Goal: Transaction & Acquisition: Book appointment/travel/reservation

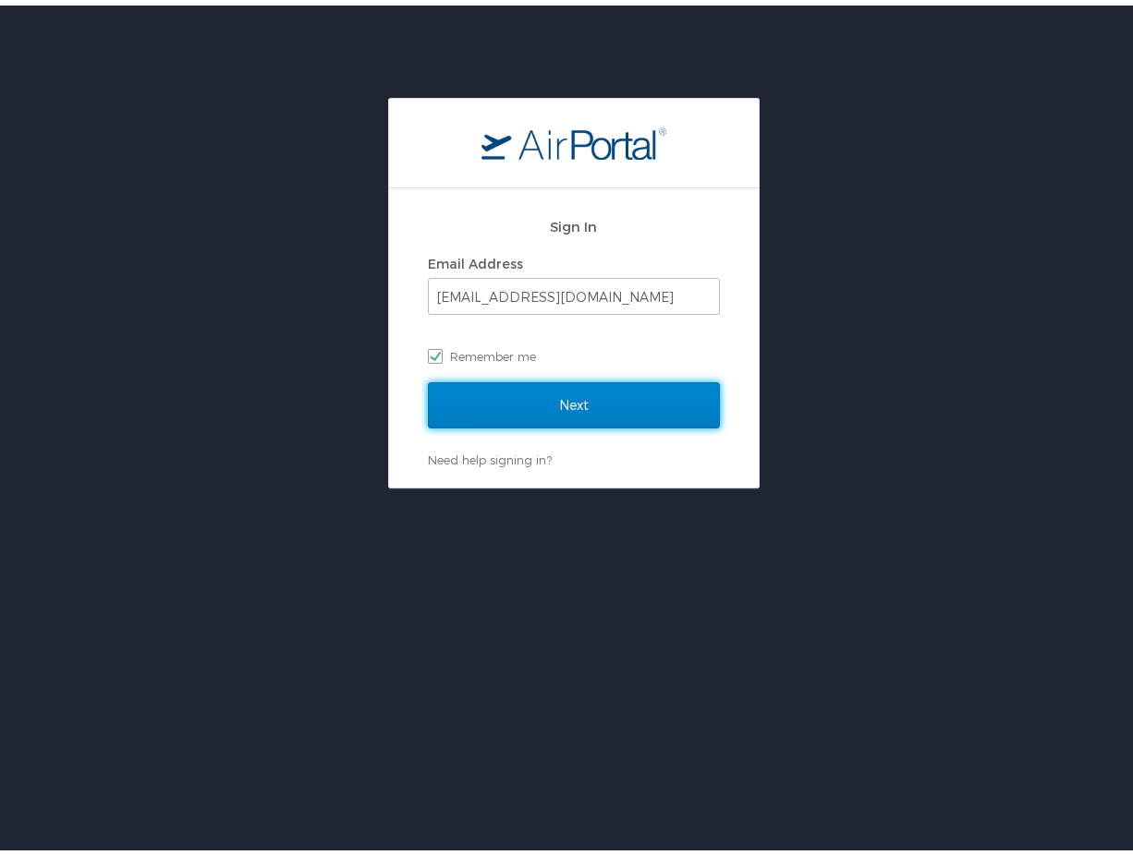
click at [590, 392] on input "Next" at bounding box center [574, 400] width 292 height 46
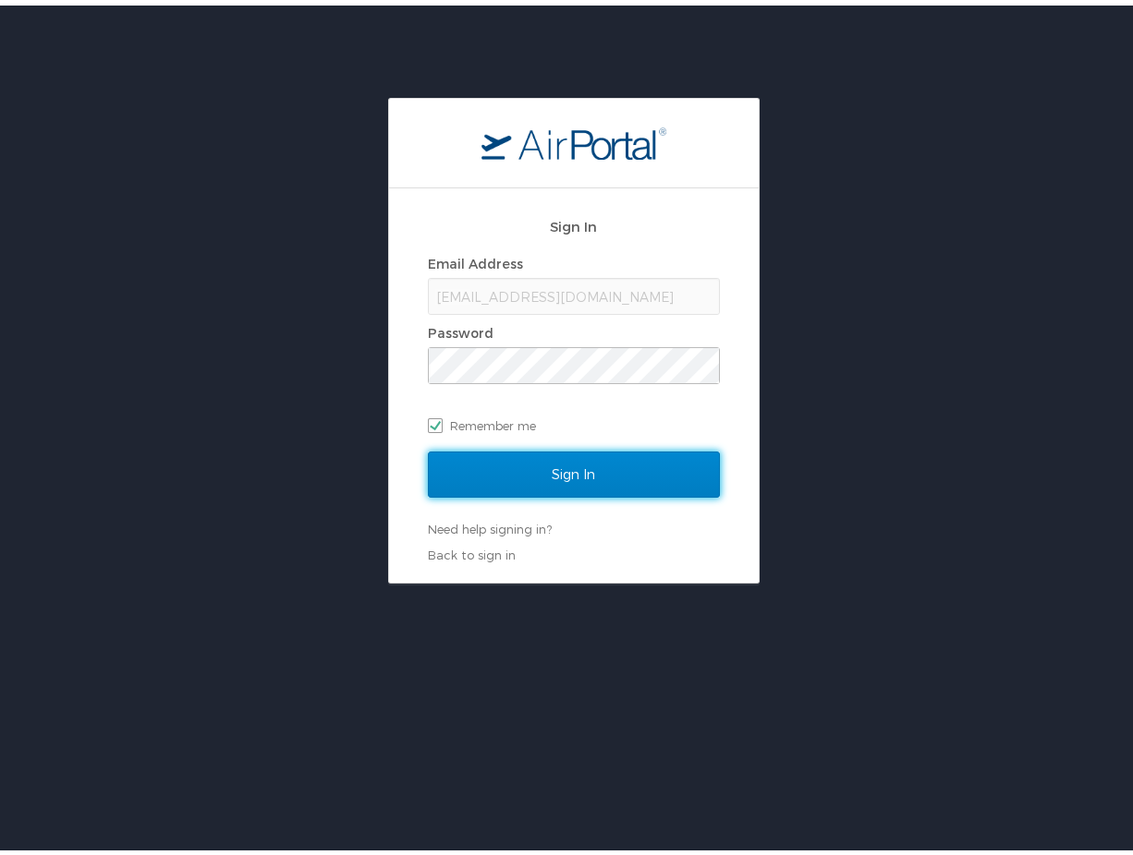
click at [543, 467] on input "Sign In" at bounding box center [574, 469] width 292 height 46
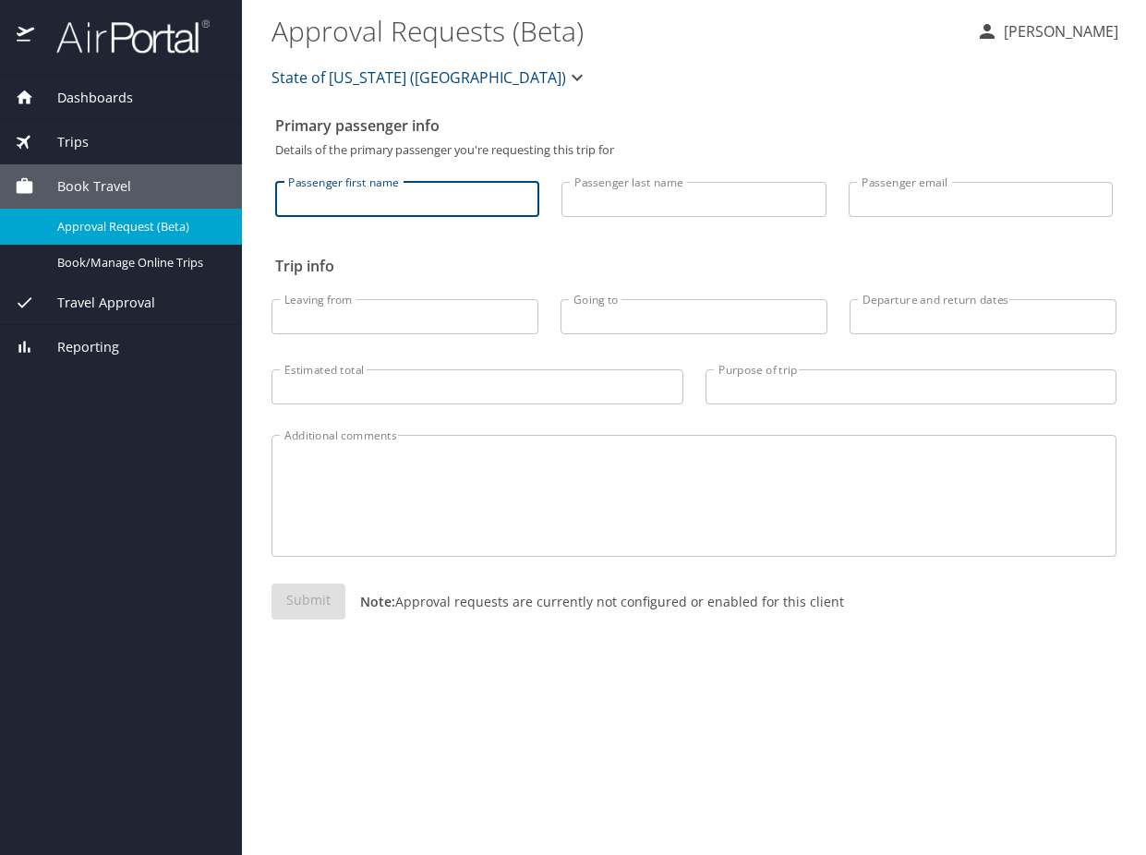
click at [321, 200] on input "Passenger first name" at bounding box center [407, 199] width 264 height 35
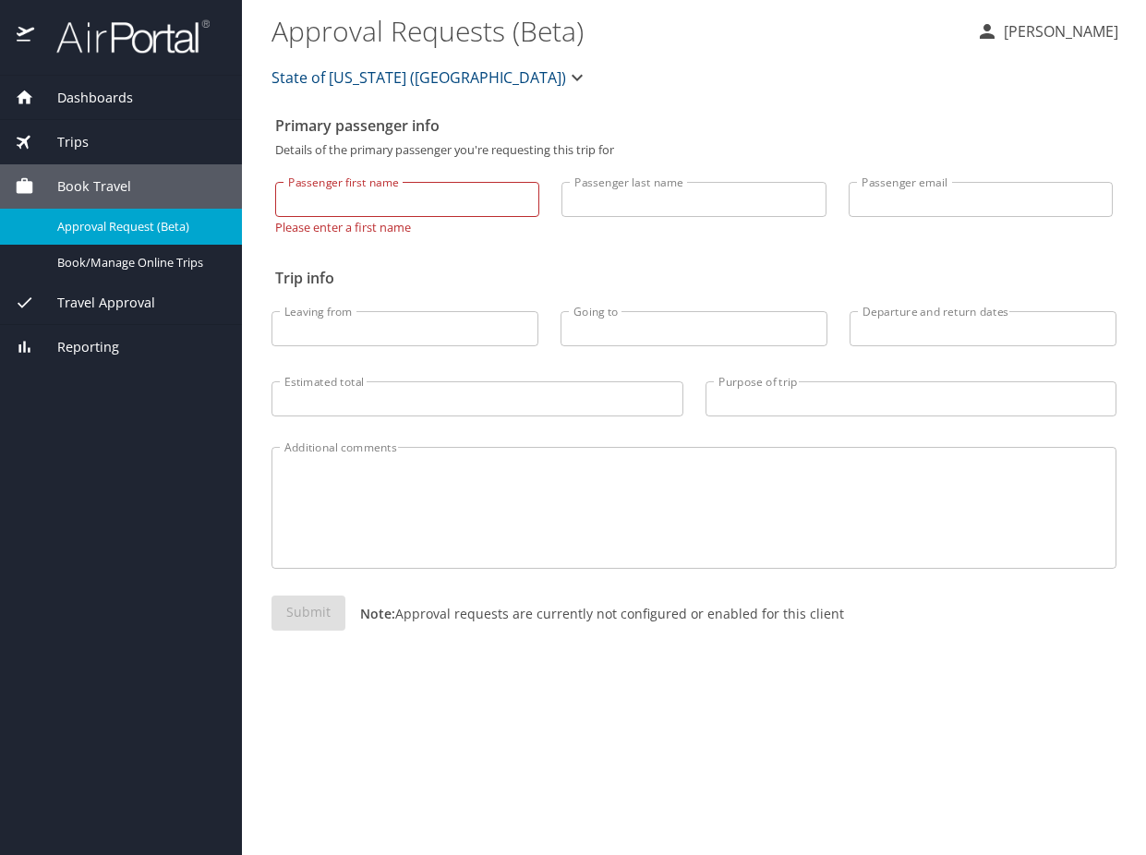
click at [400, 206] on input "Passenger first name" at bounding box center [407, 199] width 264 height 35
type input "Maoqi"
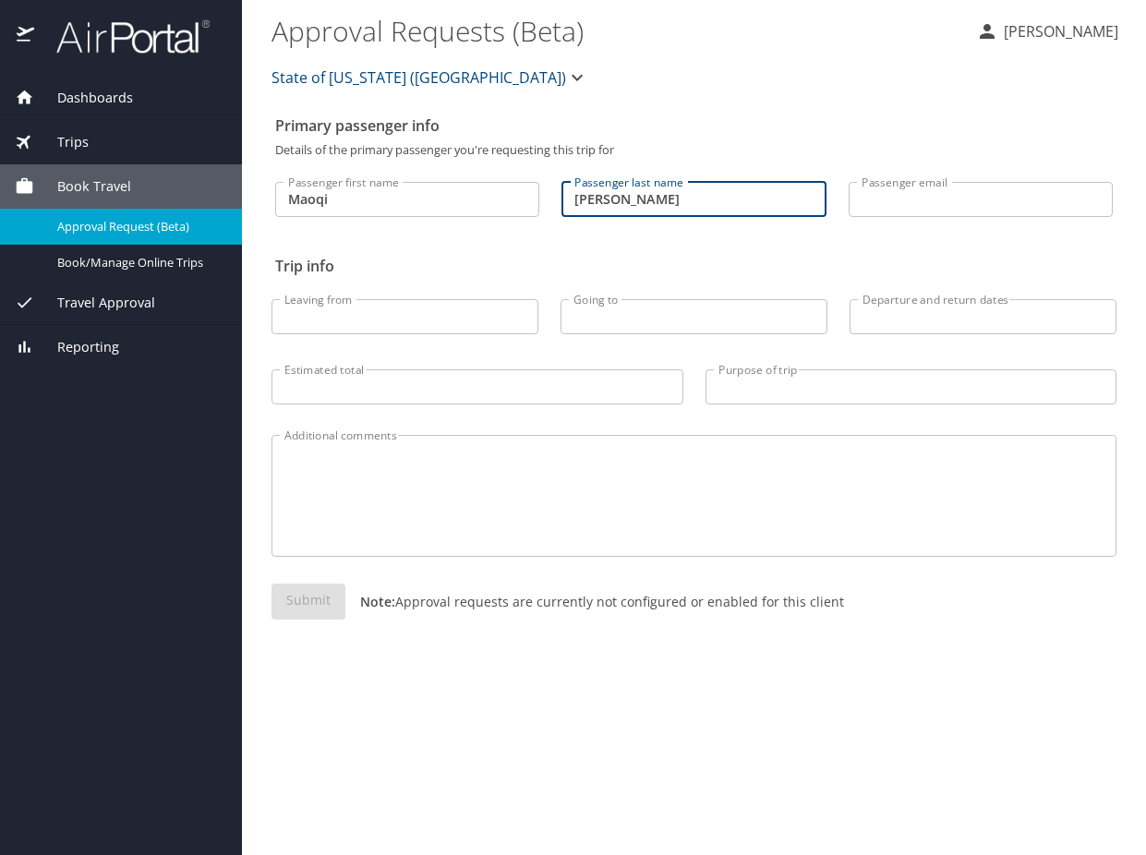
type input "Feng"
click at [394, 321] on input "Leaving from" at bounding box center [405, 316] width 267 height 35
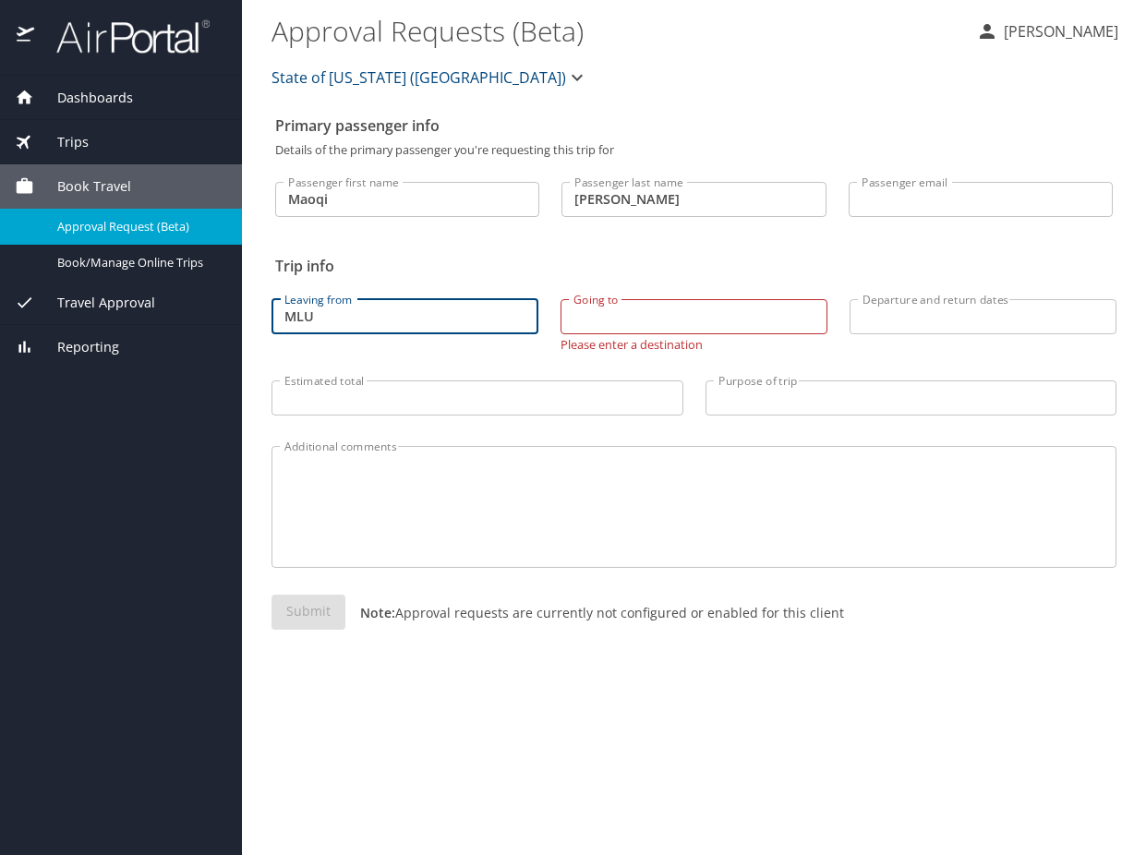
drag, startPoint x: 468, startPoint y: 316, endPoint x: 191, endPoint y: 341, distance: 278.3
click at [194, 339] on div "Dashboards My Travel Dashboard Trips Current / Future Trips Past Trips Trips Mi…" at bounding box center [573, 427] width 1146 height 855
type input "PSC"
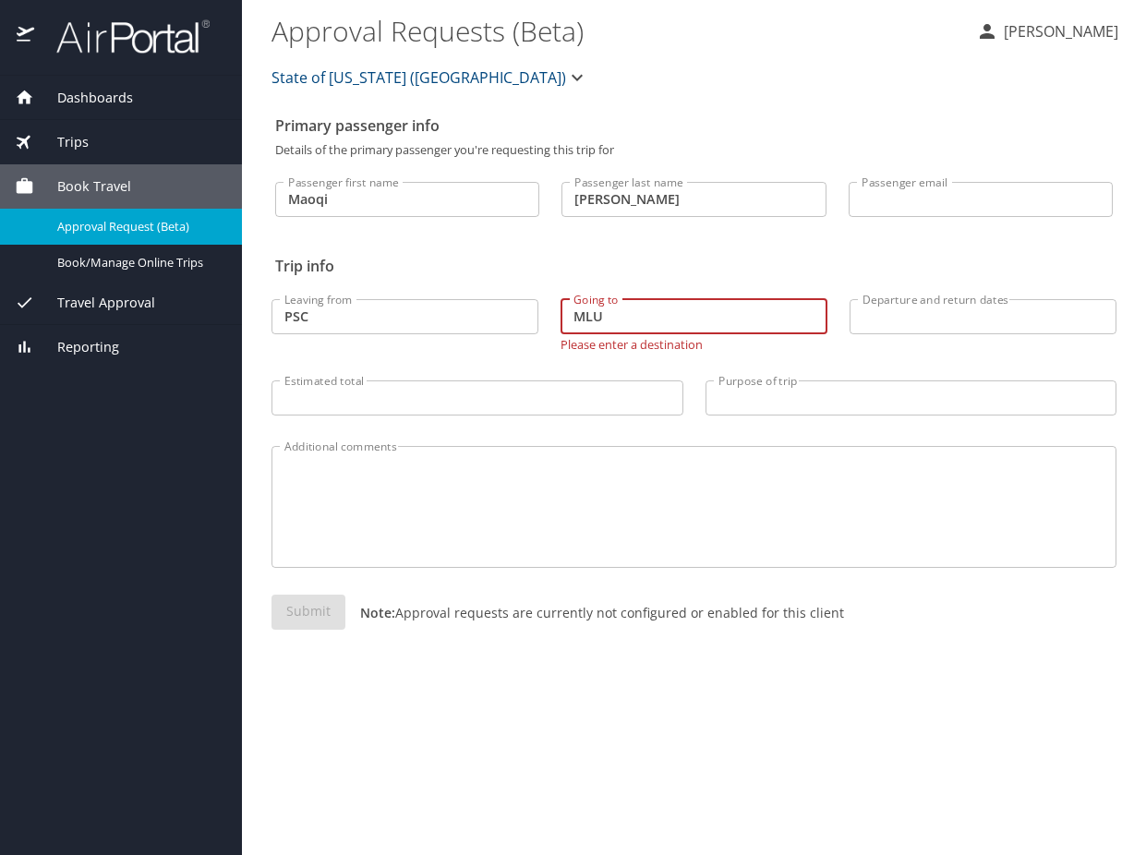
type input "MLU"
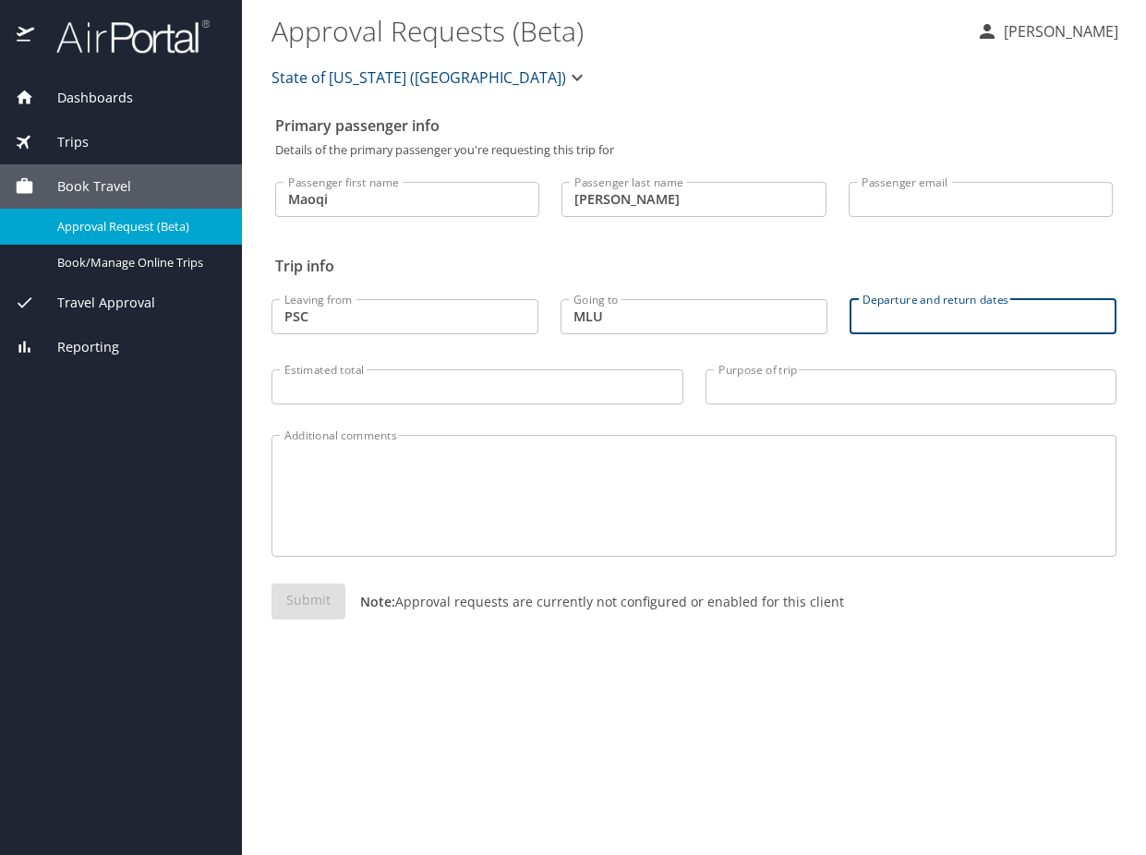
click at [985, 322] on input "Departure and return dates" at bounding box center [983, 316] width 267 height 35
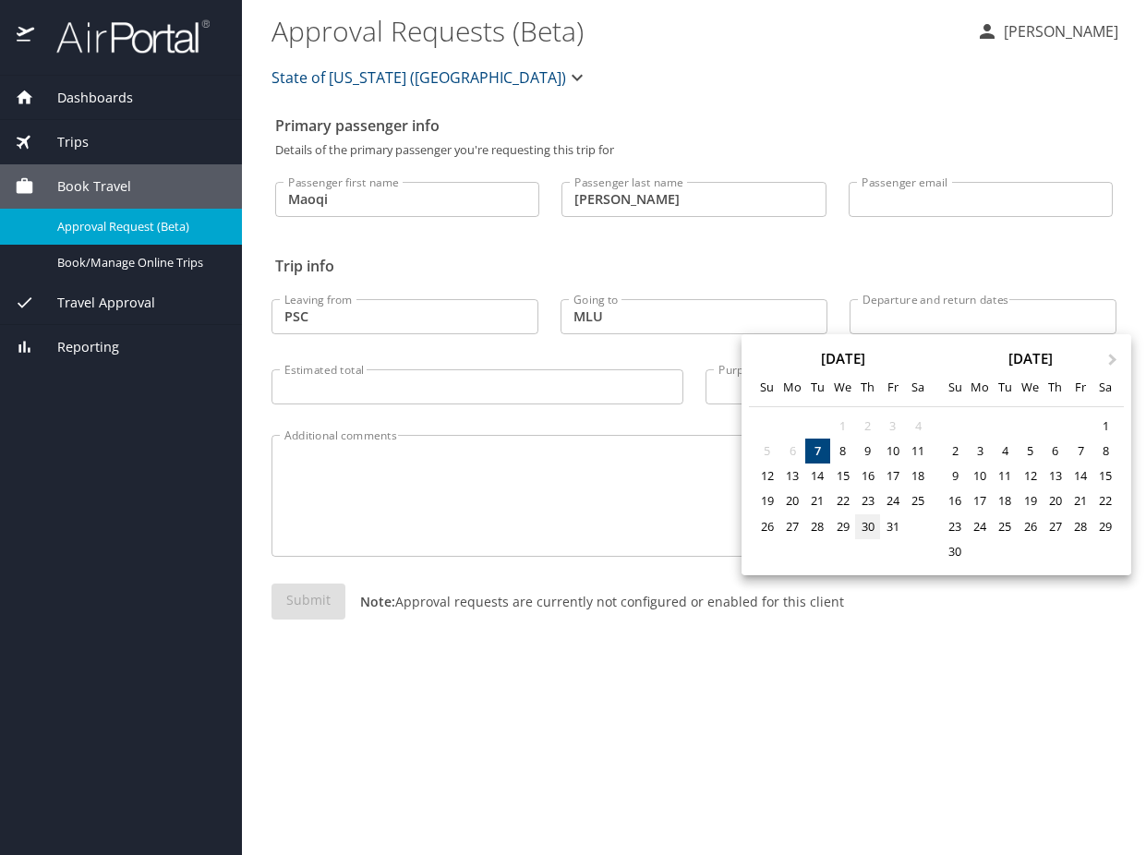
click at [861, 528] on div "30" at bounding box center [867, 527] width 25 height 25
click at [1108, 424] on div "1" at bounding box center [1106, 426] width 25 height 25
type input "10/30/2025 🠦 11/01/2025"
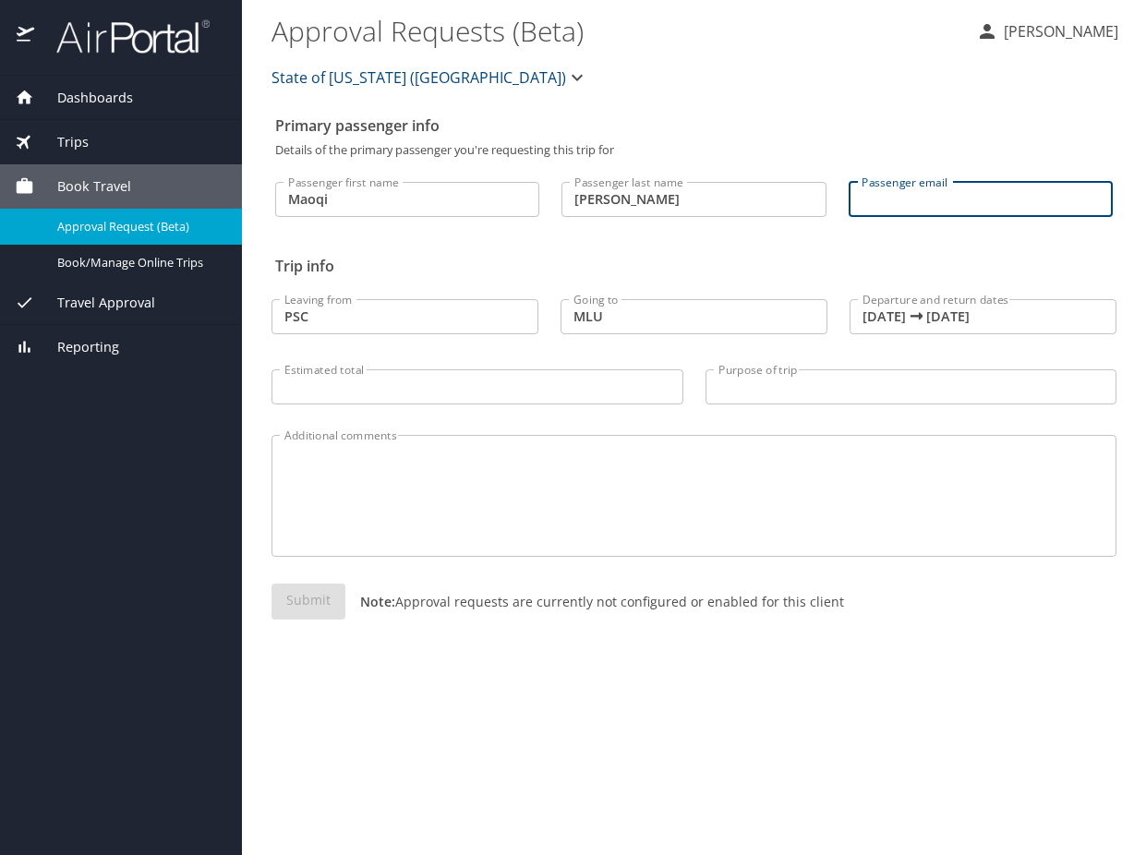
click at [919, 193] on input "Passenger email" at bounding box center [981, 199] width 264 height 35
type input "C"
type input "contact@polykalatech.com"
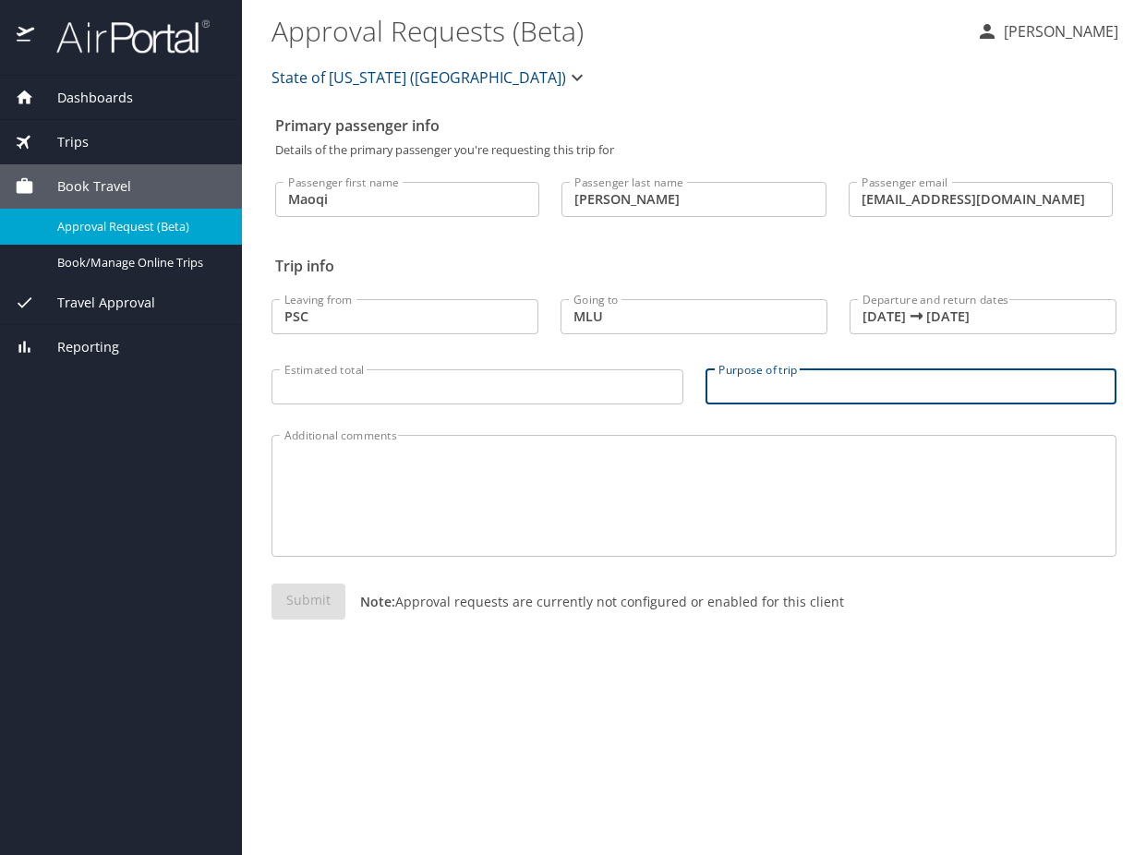
click at [792, 391] on input "Purpose of trip" at bounding box center [912, 387] width 412 height 35
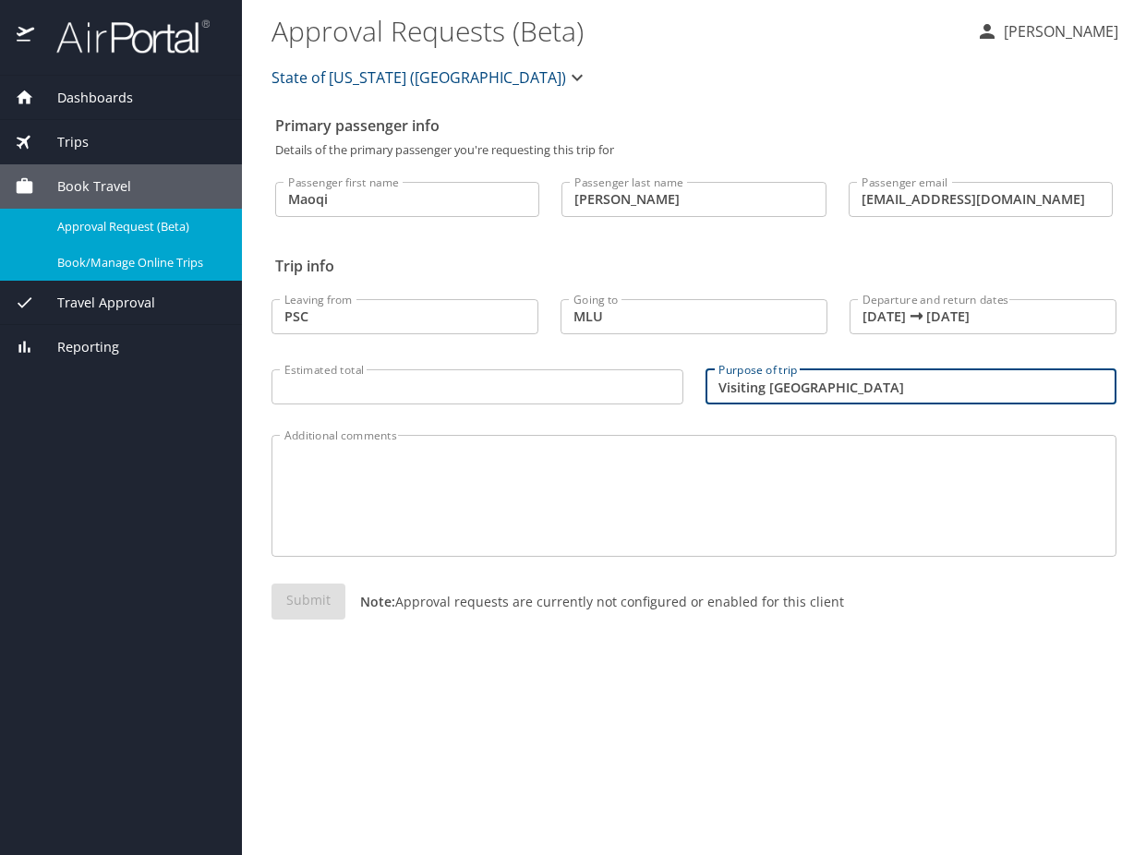
type input "Visiting University"
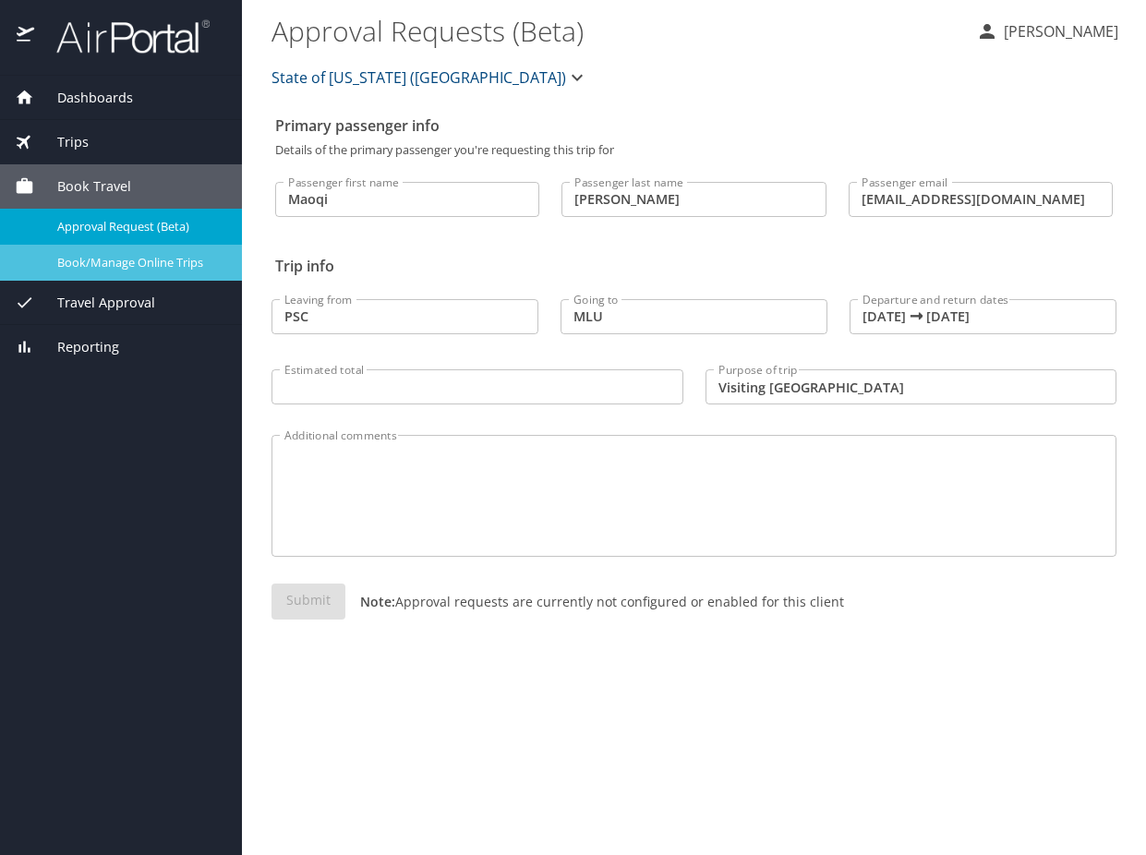
click at [143, 267] on span "Book/Manage Online Trips" at bounding box center [138, 263] width 163 height 18
